Goal: Task Accomplishment & Management: Manage account settings

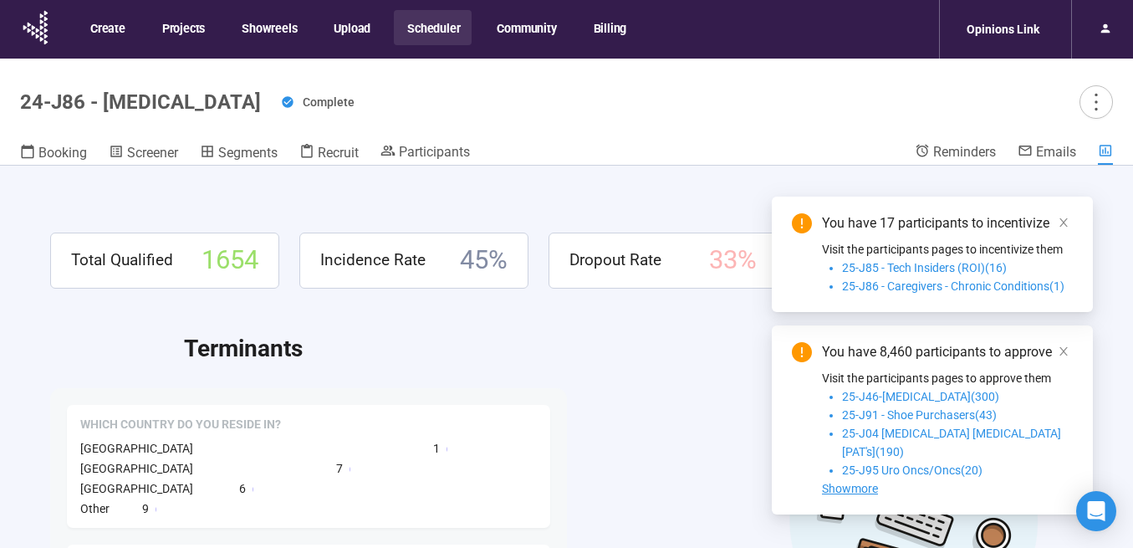
click at [429, 35] on button "Scheduler" at bounding box center [433, 27] width 78 height 35
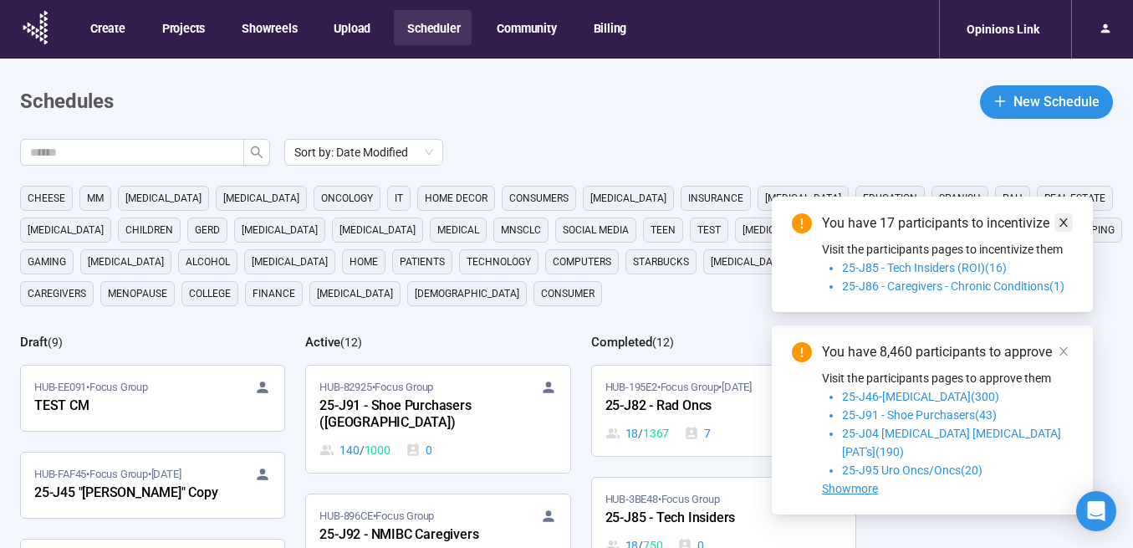
click at [1071, 232] on link at bounding box center [1063, 222] width 18 height 18
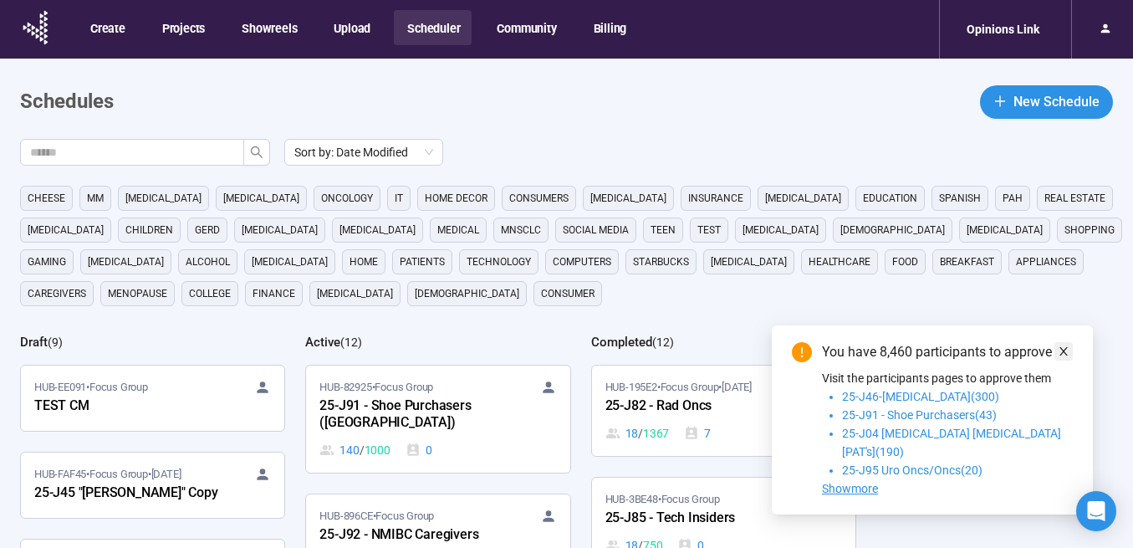
click at [1067, 357] on icon "close" at bounding box center [1064, 351] width 12 height 12
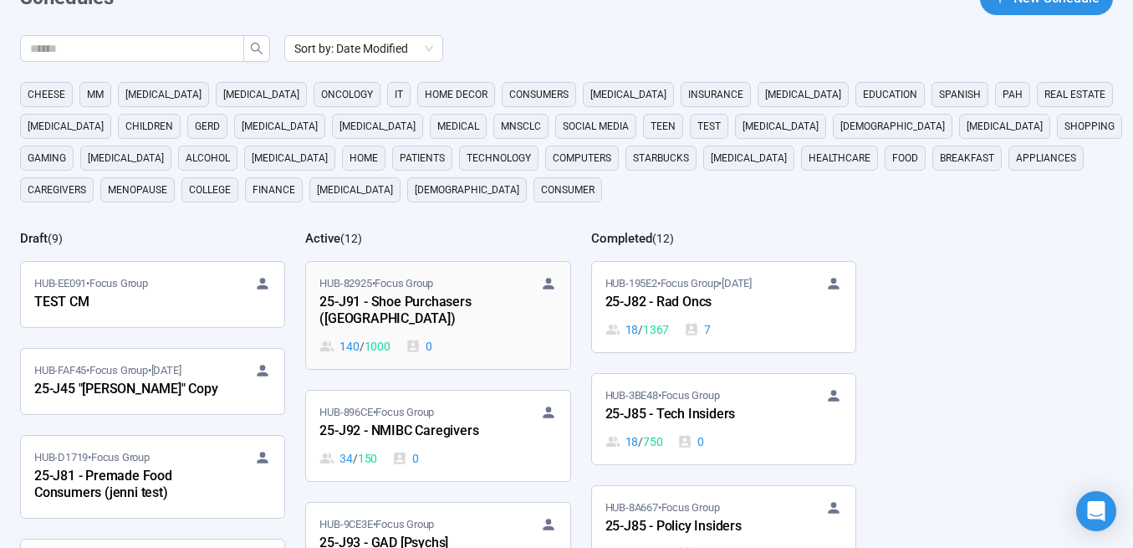
click at [432, 298] on div "25-J91 - Shoe Purchasers ([GEOGRAPHIC_DATA])" at bounding box center [411, 311] width 184 height 38
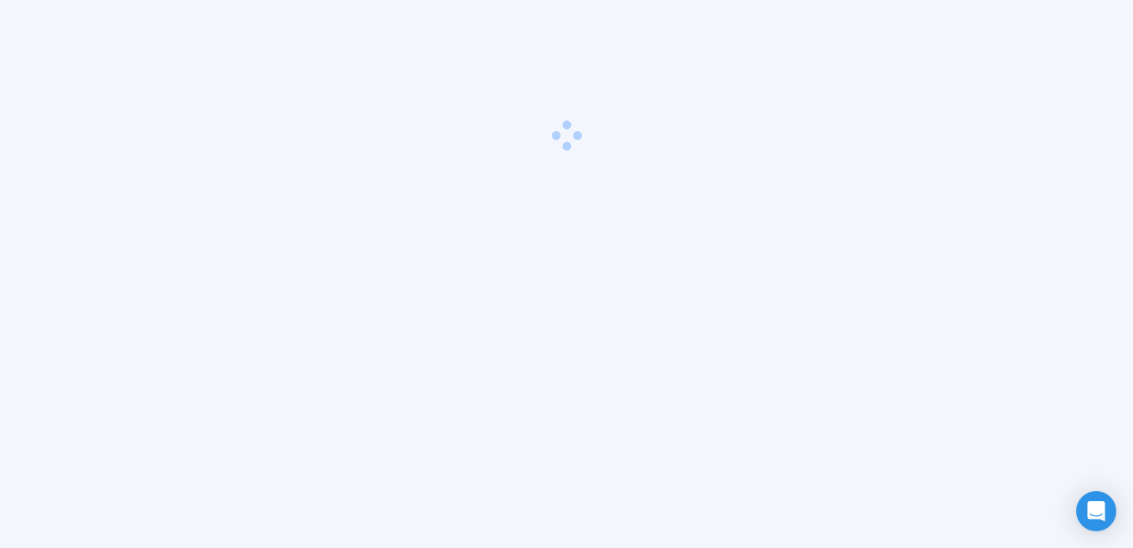
scroll to position [59, 0]
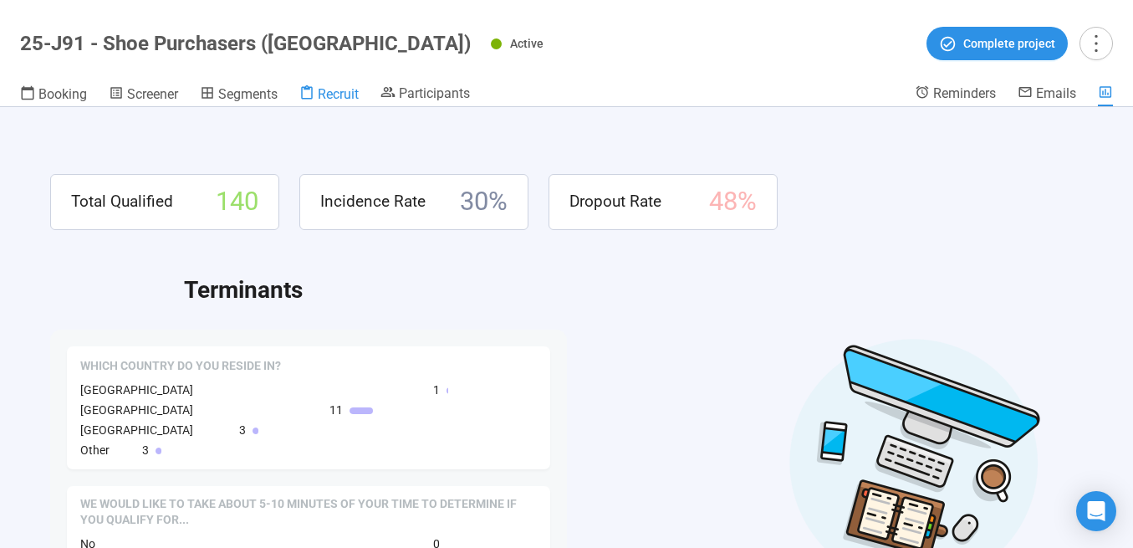
click at [338, 93] on span "Recruit" at bounding box center [338, 94] width 41 height 16
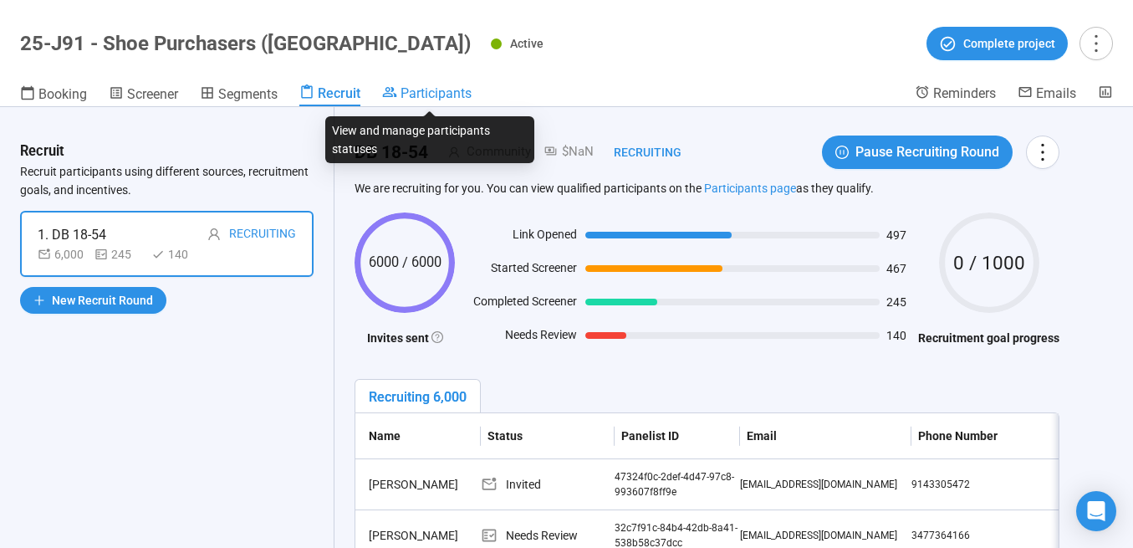
click at [448, 90] on span "Participants" at bounding box center [435, 93] width 71 height 16
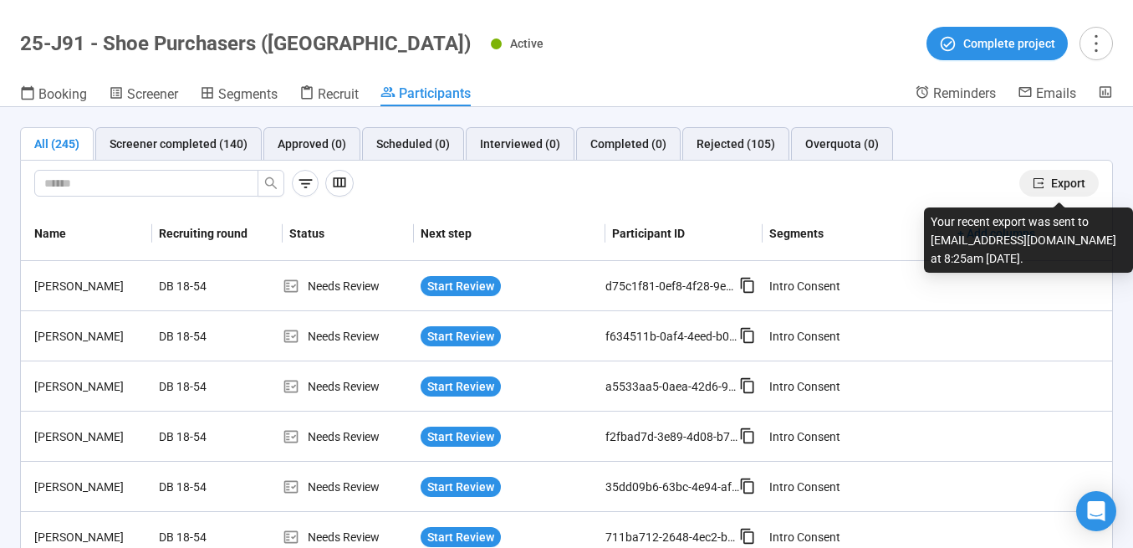
click at [1059, 185] on span "Export" at bounding box center [1068, 183] width 34 height 18
